Goal: Information Seeking & Learning: Learn about a topic

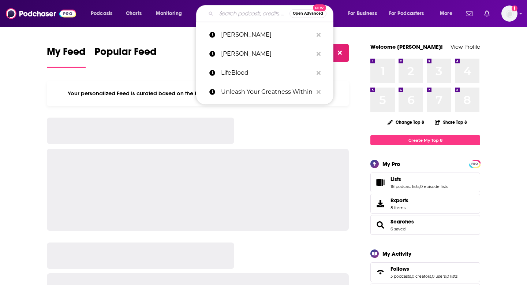
click at [259, 14] on input "Search podcasts, credits, & more..." at bounding box center [252, 14] width 73 height 12
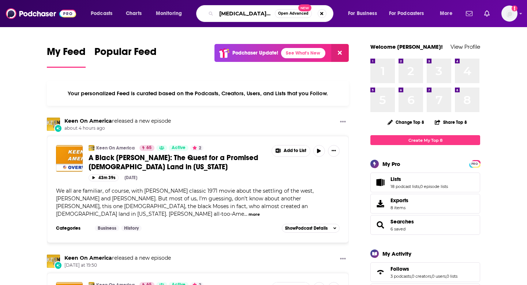
type input "[MEDICAL_DATA] girl"
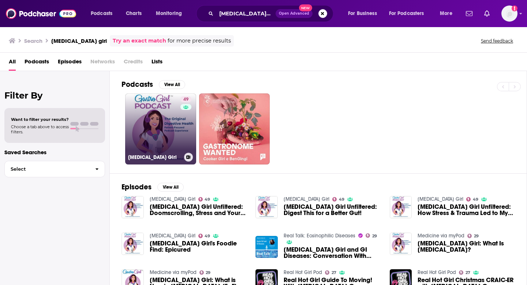
click at [180, 132] on link "49 [MEDICAL_DATA] Girl" at bounding box center [160, 128] width 71 height 71
